Goal: Check status

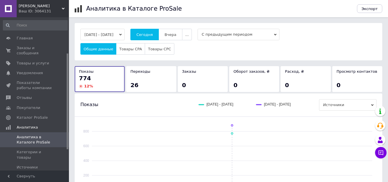
scroll to position [57, 0]
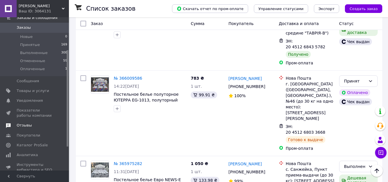
scroll to position [57, 0]
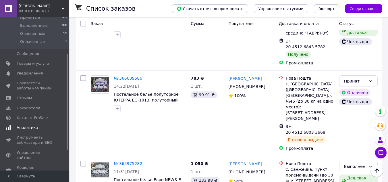
click at [24, 128] on span "Аналитика" at bounding box center [27, 127] width 21 height 5
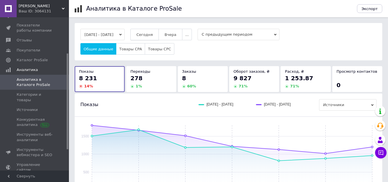
click at [153, 36] on span "Сегодня" at bounding box center [144, 34] width 16 height 4
